Goal: Information Seeking & Learning: Learn about a topic

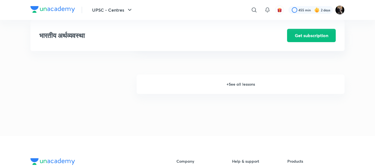
scroll to position [780, 0]
click at [233, 85] on h6 "+ See all lessons" at bounding box center [241, 84] width 208 height 19
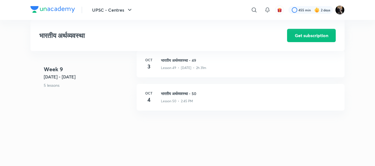
scroll to position [2027, 0]
click at [182, 91] on h3 "भारतीय अर्थव्यवस्था - 50" at bounding box center [249, 93] width 177 height 6
